Goal: Task Accomplishment & Management: Use online tool/utility

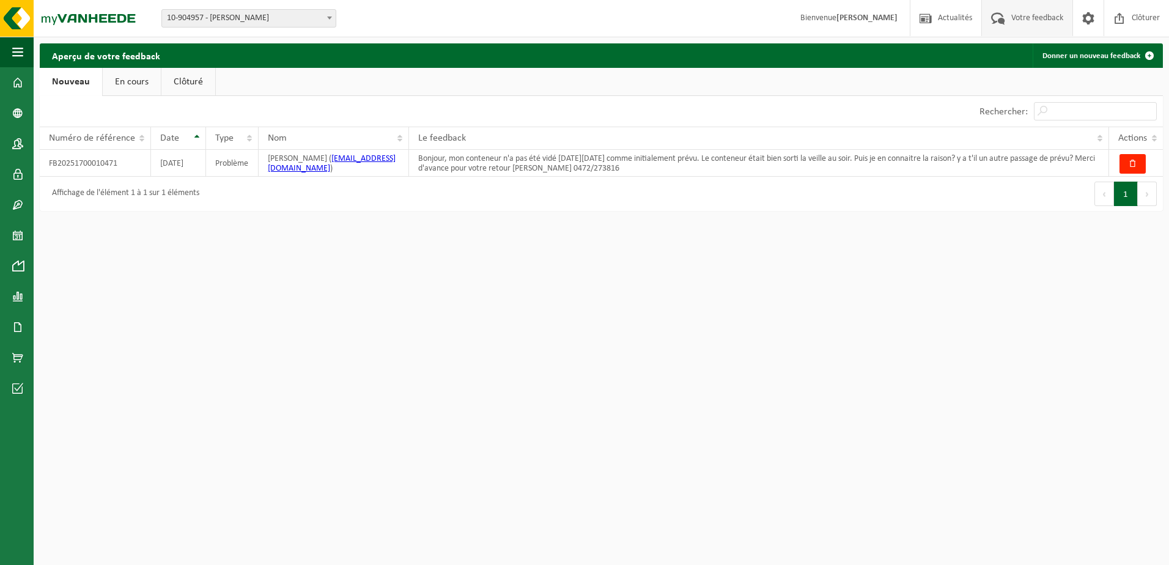
click at [131, 78] on link "En cours" at bounding box center [132, 82] width 58 height 28
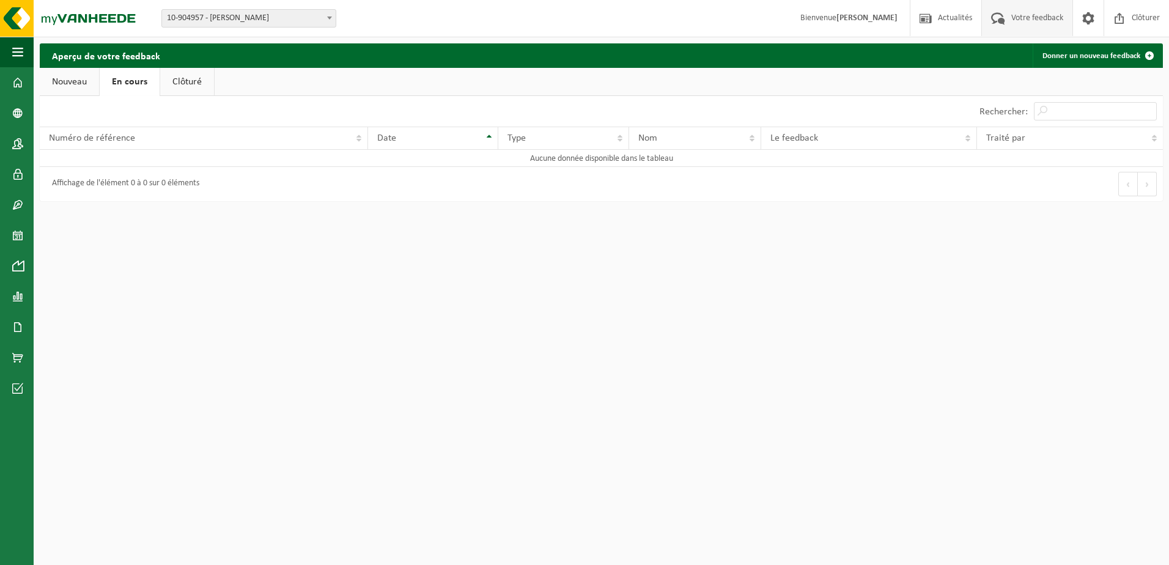
click at [190, 82] on link "Clôturé" at bounding box center [187, 82] width 54 height 28
click at [64, 77] on link "Nouveau" at bounding box center [69, 82] width 59 height 28
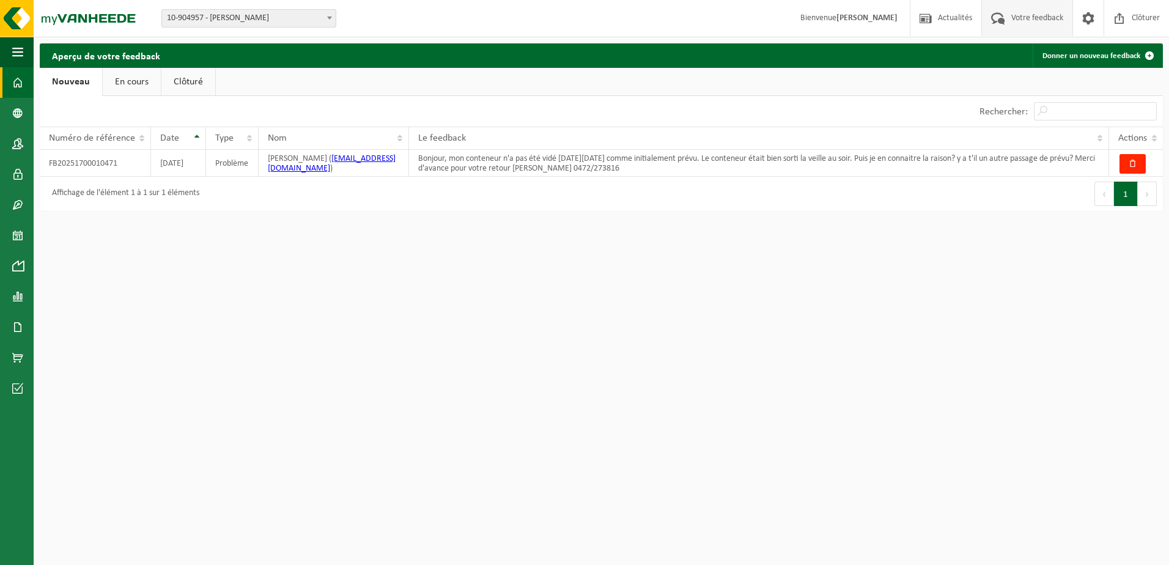
click at [10, 83] on link "Tableau de bord" at bounding box center [17, 82] width 34 height 31
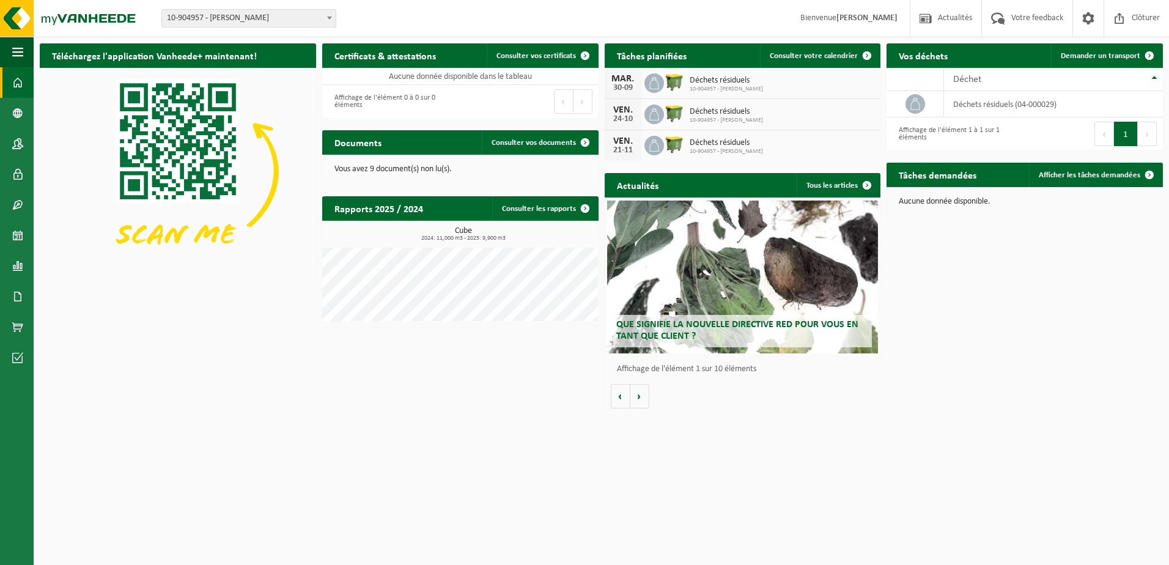
click at [706, 81] on span "Déchets résiduels" at bounding box center [726, 81] width 73 height 10
click at [621, 79] on div "MAR." at bounding box center [623, 79] width 24 height 10
click at [727, 86] on span "10-904957 - DANIEL MINNE-HOCK" at bounding box center [726, 89] width 73 height 7
click at [635, 91] on div "30-09" at bounding box center [623, 88] width 24 height 9
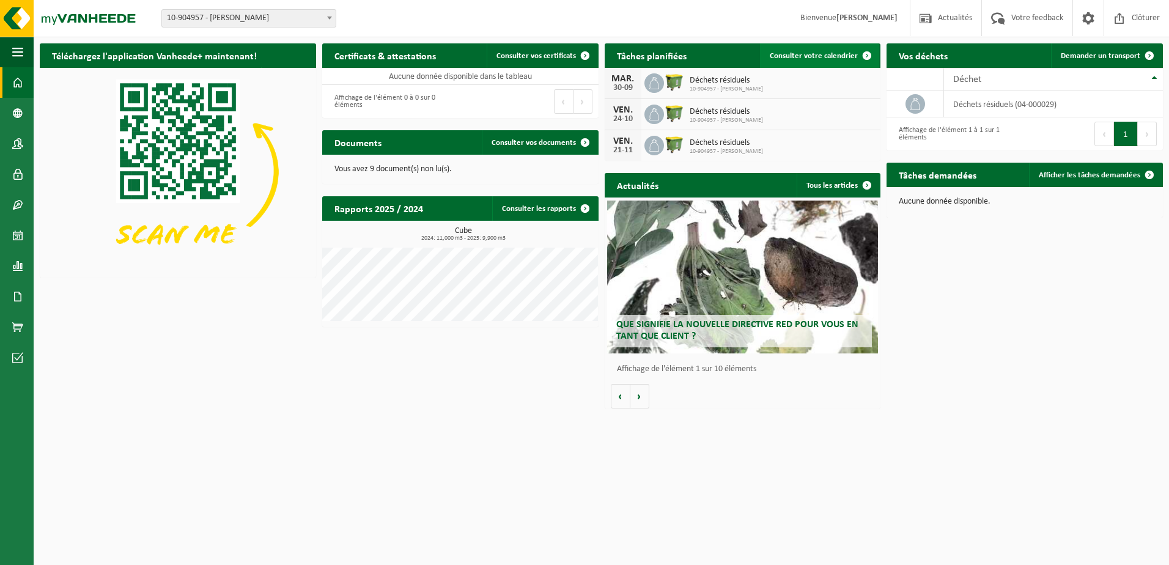
click at [840, 61] on link "Consulter votre calendrier" at bounding box center [819, 55] width 119 height 24
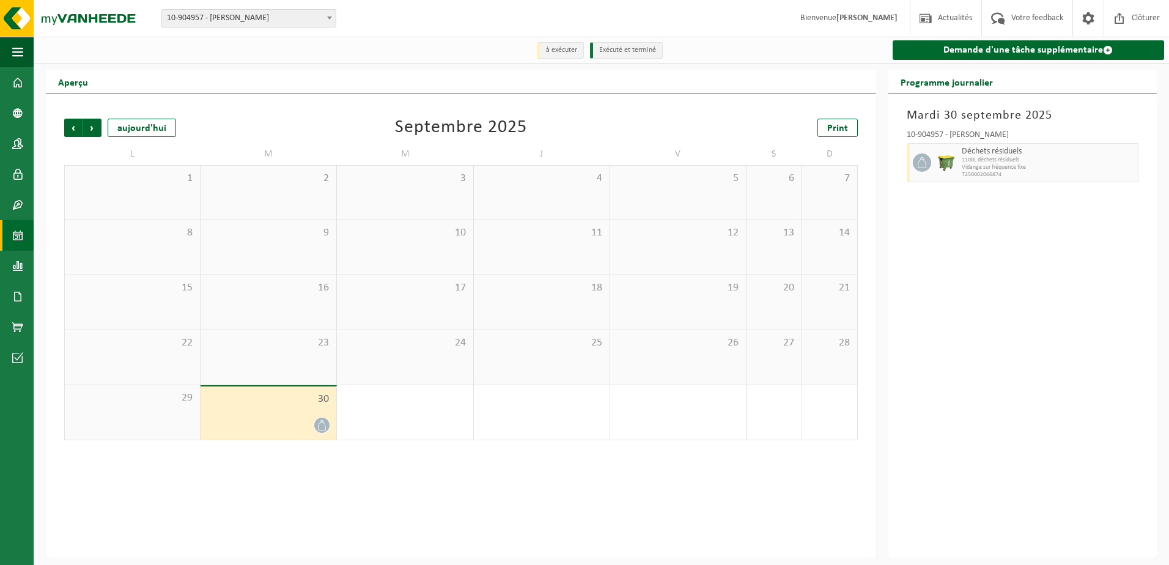
click at [264, 404] on span "30" at bounding box center [269, 399] width 124 height 13
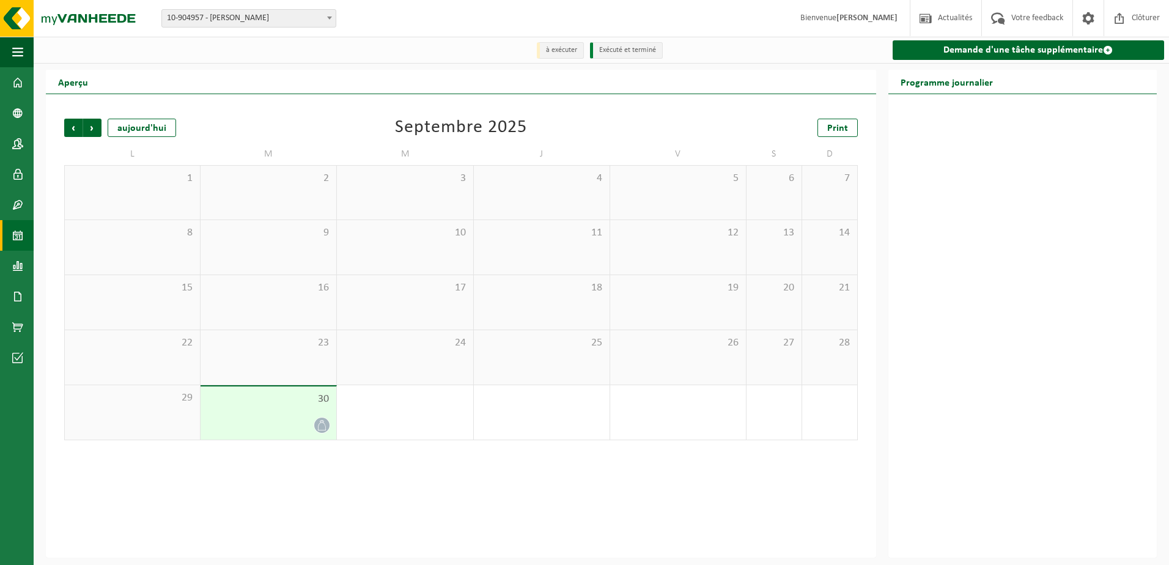
click at [246, 408] on div "30" at bounding box center [269, 413] width 136 height 53
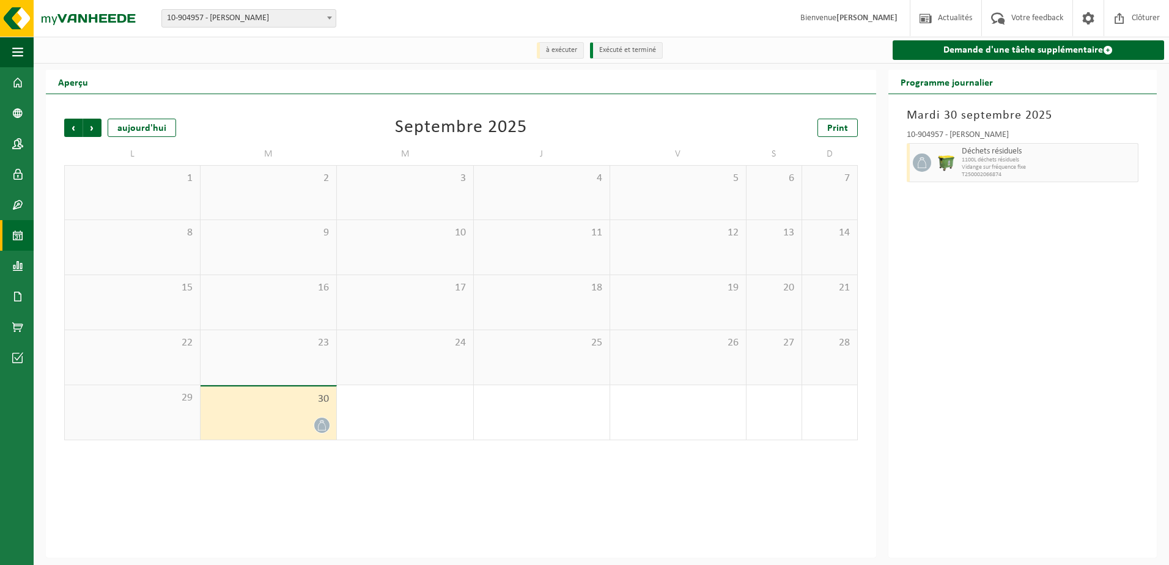
click at [1068, 172] on span "T250002066874" at bounding box center [1048, 174] width 173 height 7
click at [998, 51] on link "Demande d'une tâche supplémentaire" at bounding box center [1029, 50] width 272 height 20
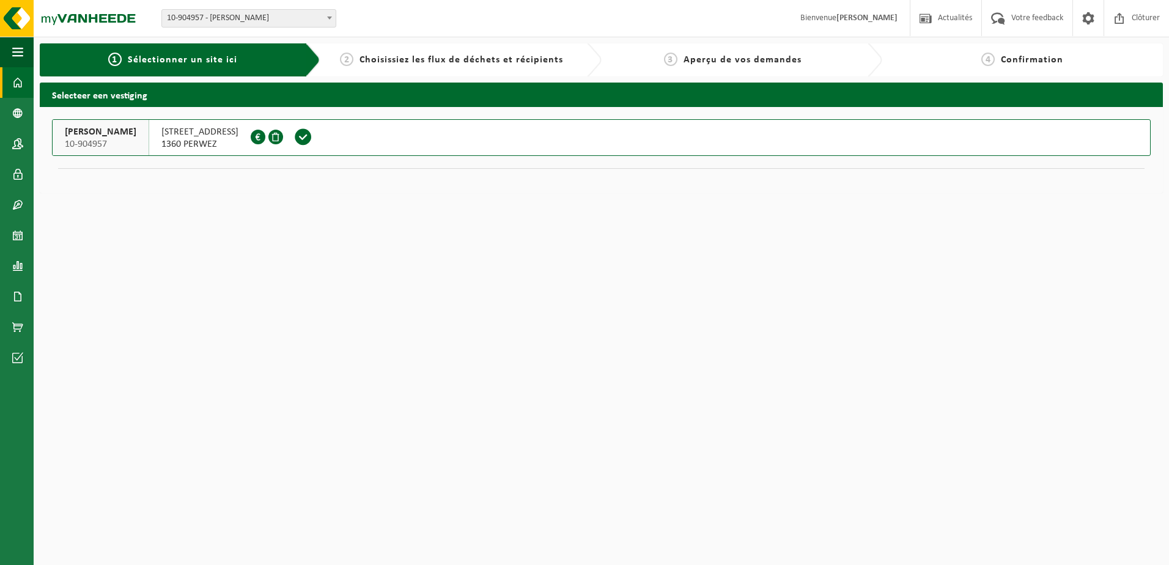
click at [23, 86] on span at bounding box center [17, 82] width 11 height 31
